Goal: Task Accomplishment & Management: Manage account settings

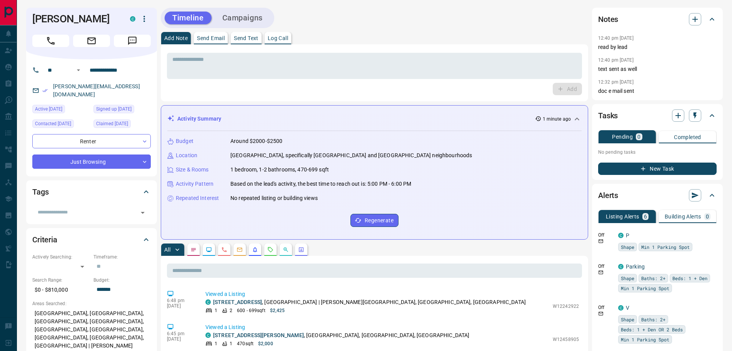
scroll to position [154, 0]
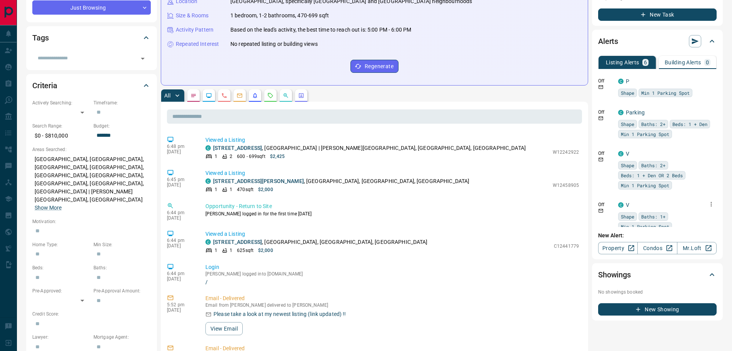
click at [708, 203] on icon "button" at bounding box center [711, 203] width 7 height 7
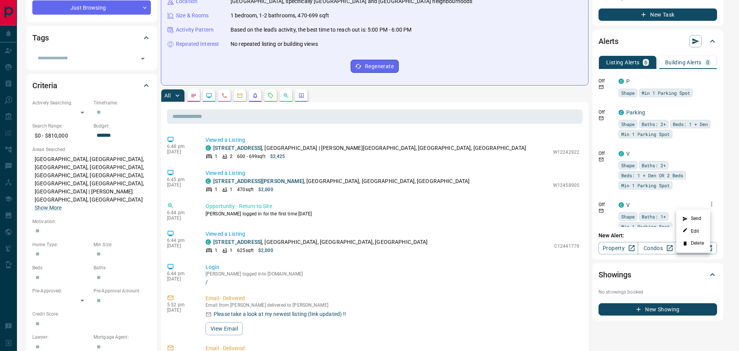
click at [695, 242] on li "Delete" at bounding box center [693, 243] width 34 height 12
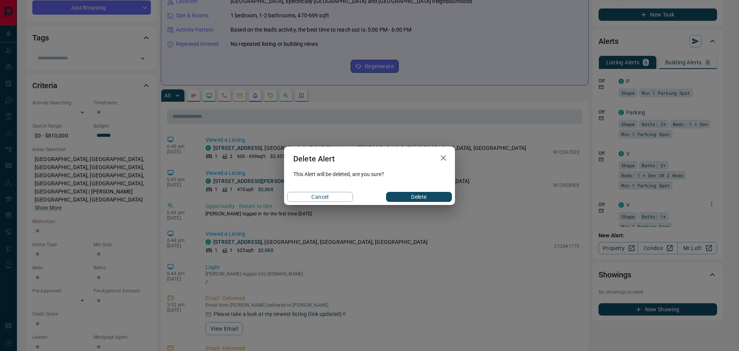
click at [442, 197] on button "Delete" at bounding box center [419, 197] width 66 height 10
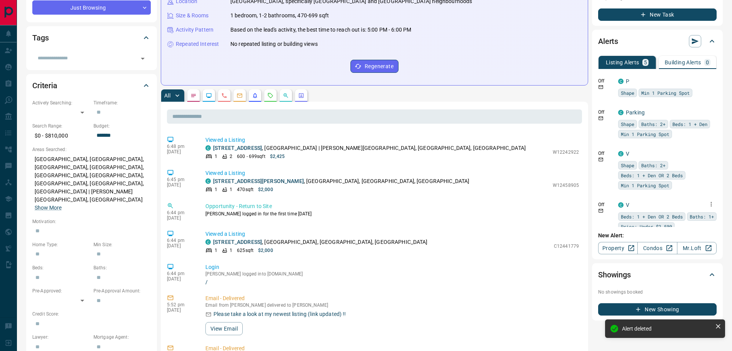
click at [708, 206] on icon "button" at bounding box center [711, 203] width 7 height 7
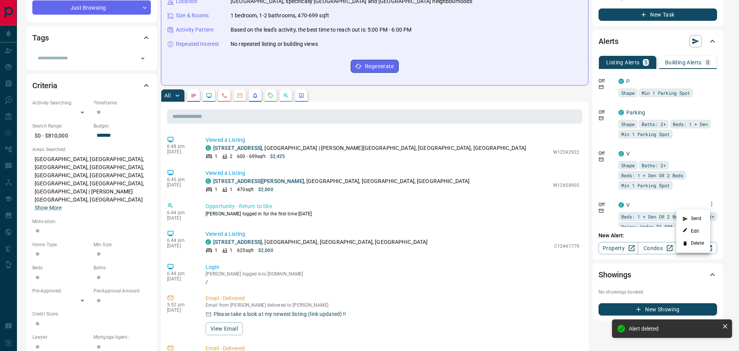
click at [690, 243] on li "Delete" at bounding box center [693, 243] width 34 height 12
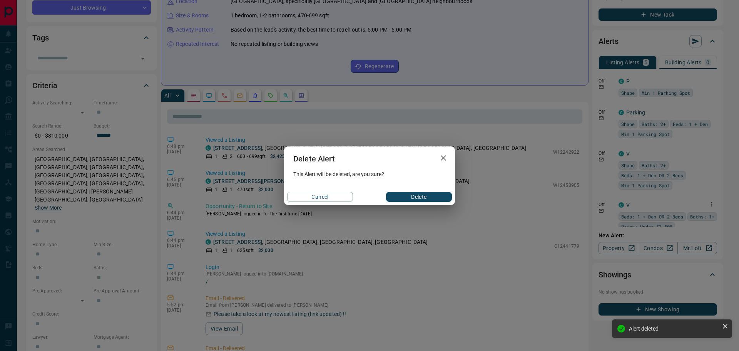
click at [423, 195] on button "Delete" at bounding box center [419, 197] width 66 height 10
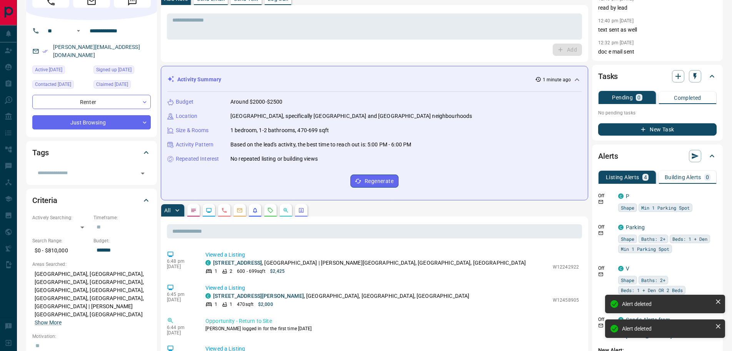
scroll to position [77, 0]
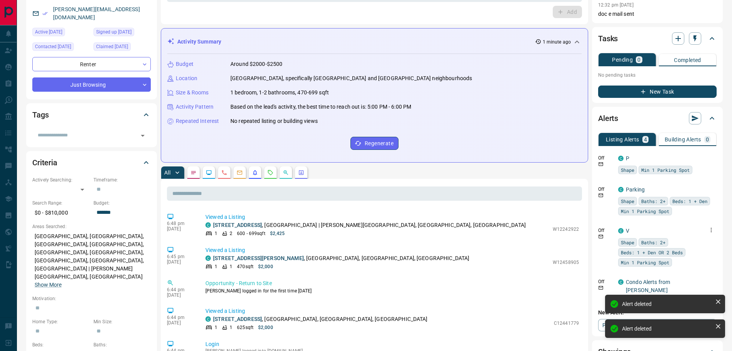
click at [708, 230] on icon "button" at bounding box center [711, 229] width 7 height 7
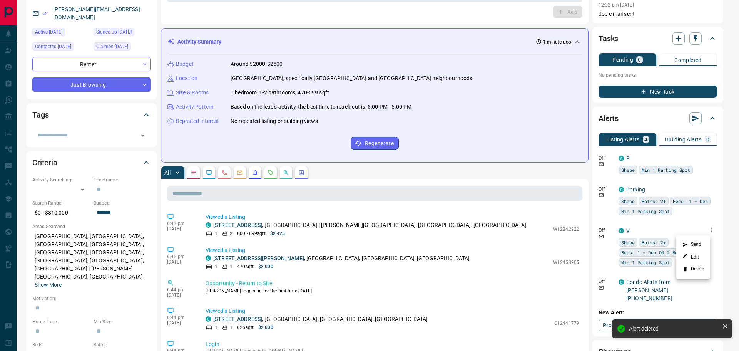
click at [691, 266] on li "Delete" at bounding box center [693, 269] width 34 height 12
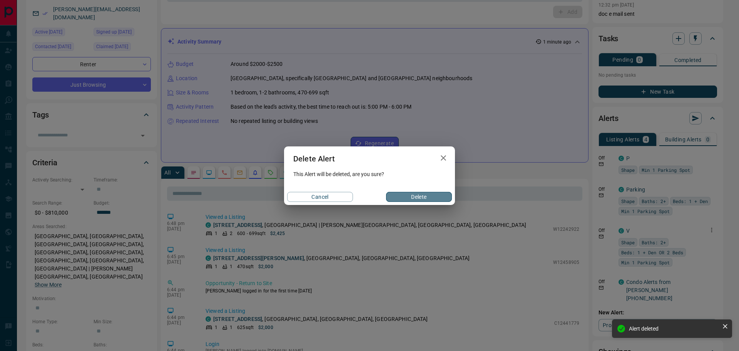
click at [432, 195] on button "Delete" at bounding box center [419, 197] width 66 height 10
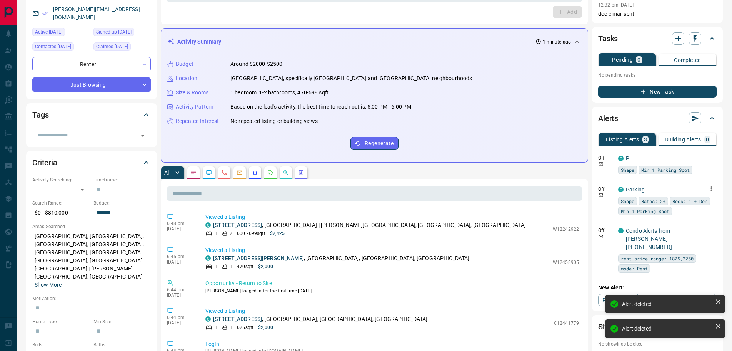
click at [708, 189] on icon "button" at bounding box center [711, 188] width 7 height 7
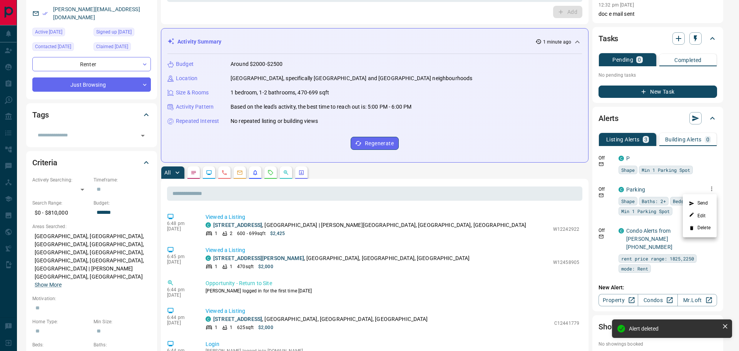
click at [690, 227] on icon at bounding box center [691, 227] width 5 height 5
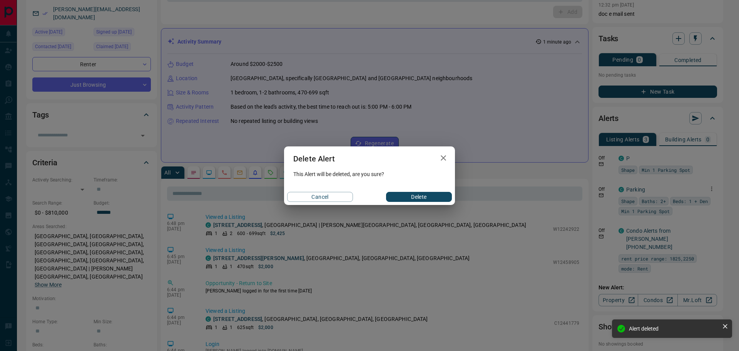
click at [431, 195] on button "Delete" at bounding box center [419, 197] width 66 height 10
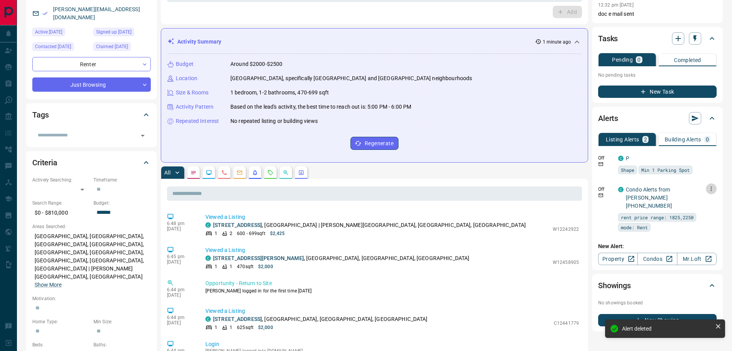
click at [713, 188] on icon "button" at bounding box center [711, 188] width 7 height 7
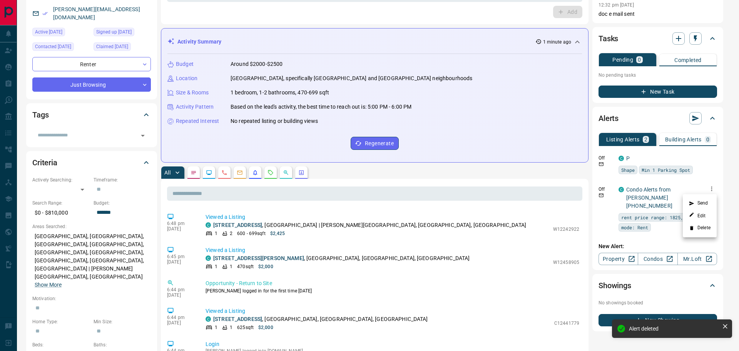
click at [697, 231] on li "Delete" at bounding box center [700, 228] width 34 height 12
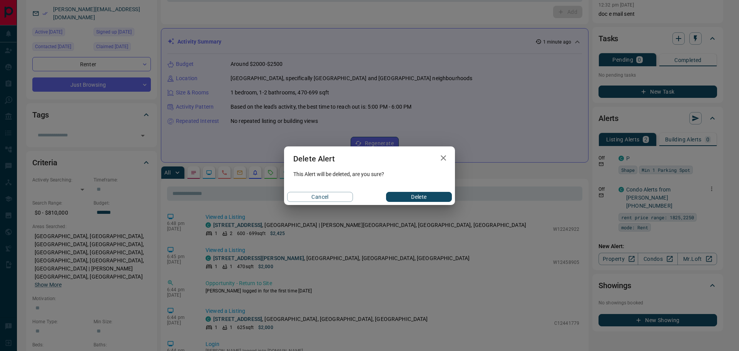
click at [440, 196] on button "Delete" at bounding box center [419, 197] width 66 height 10
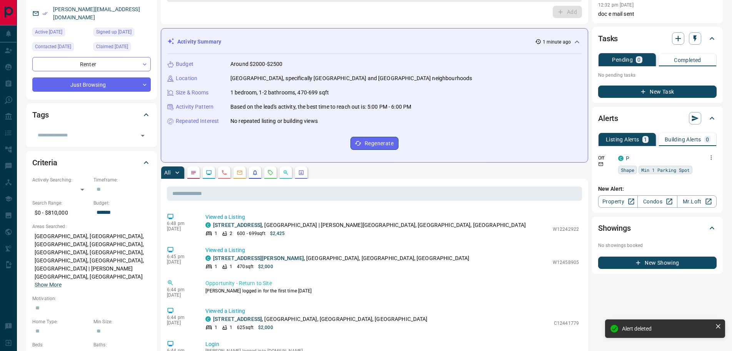
click at [711, 157] on icon "button" at bounding box center [711, 157] width 1 height 5
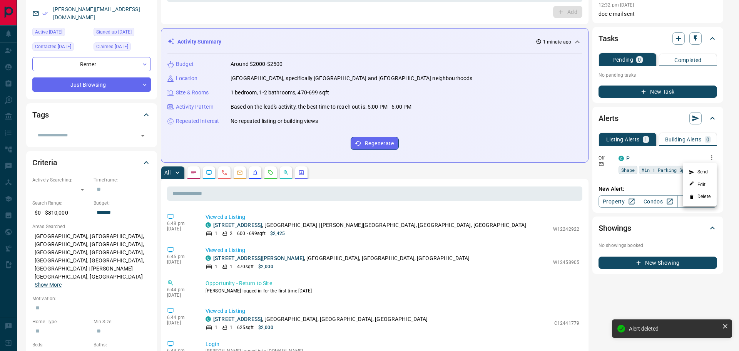
click at [695, 194] on li "Delete" at bounding box center [700, 196] width 34 height 12
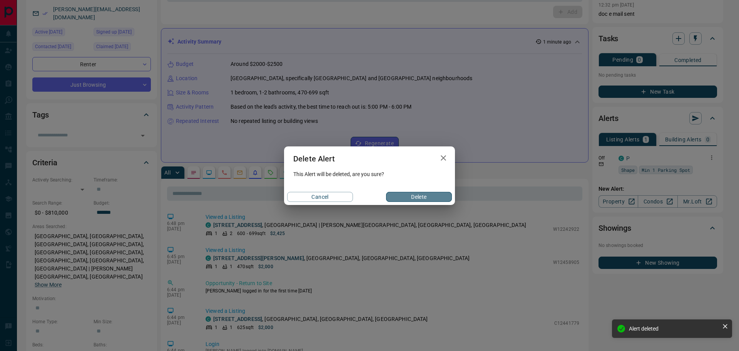
click at [421, 193] on button "Delete" at bounding box center [419, 197] width 66 height 10
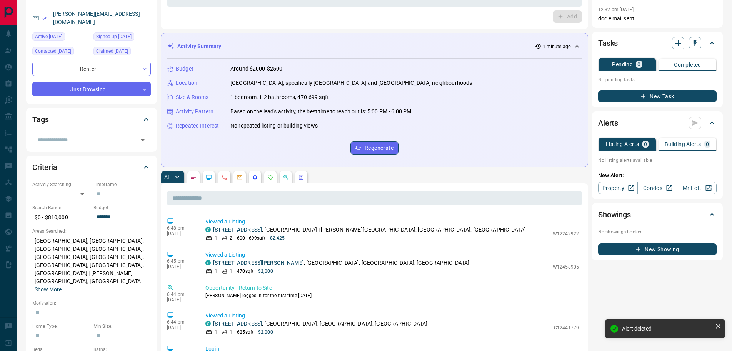
scroll to position [0, 0]
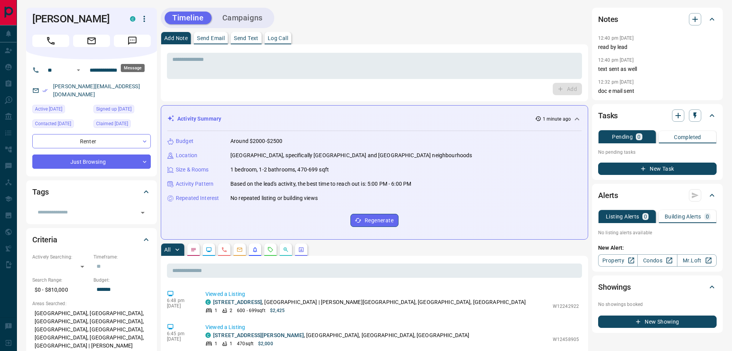
click at [132, 46] on icon "Message" at bounding box center [132, 41] width 10 height 10
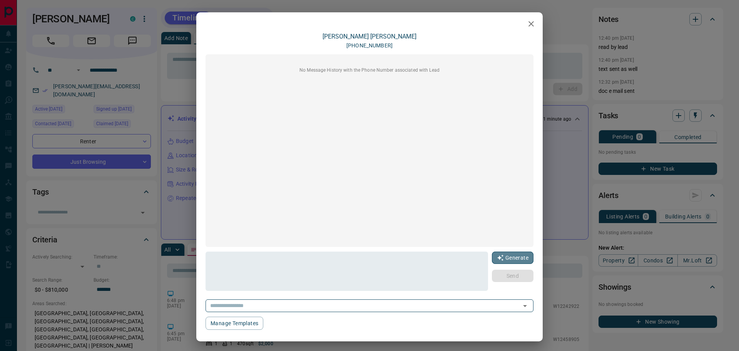
click at [513, 254] on button "Generate" at bounding box center [513, 257] width 42 height 12
type textarea "**********"
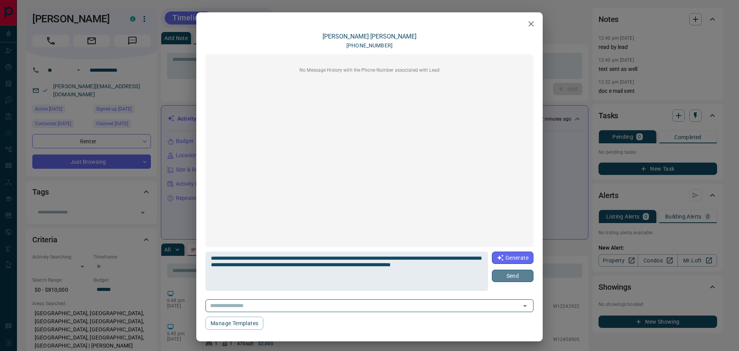
click at [504, 271] on button "Send" at bounding box center [513, 275] width 42 height 12
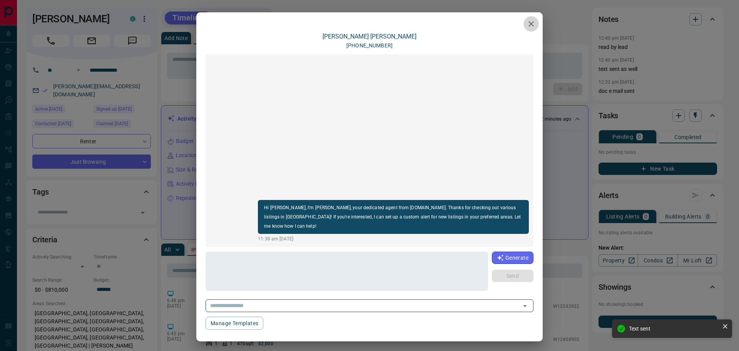
click at [528, 24] on icon "button" at bounding box center [530, 23] width 5 height 5
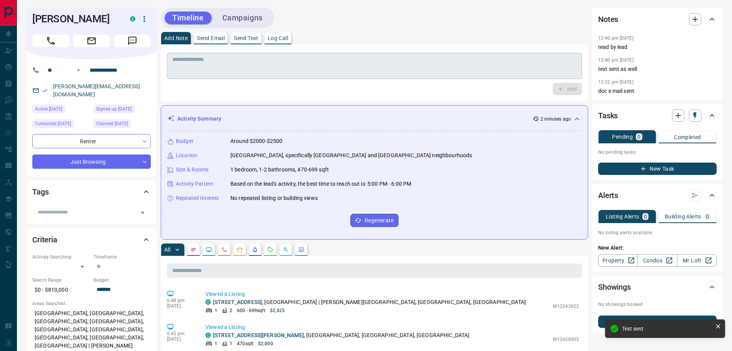
click at [199, 78] on div "* ​" at bounding box center [374, 66] width 415 height 26
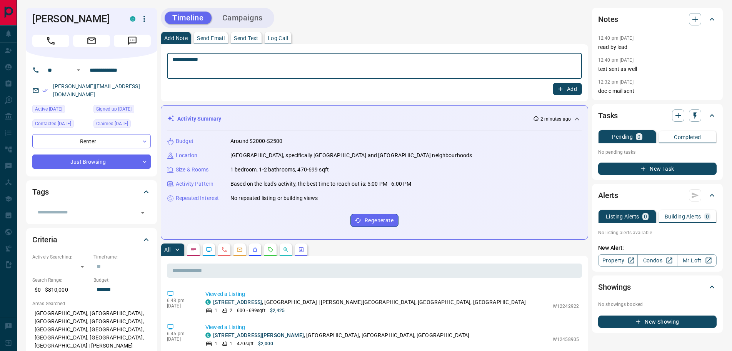
type textarea "**********"
click at [573, 85] on button "Add" at bounding box center [567, 89] width 29 height 12
